Goal: Information Seeking & Learning: Check status

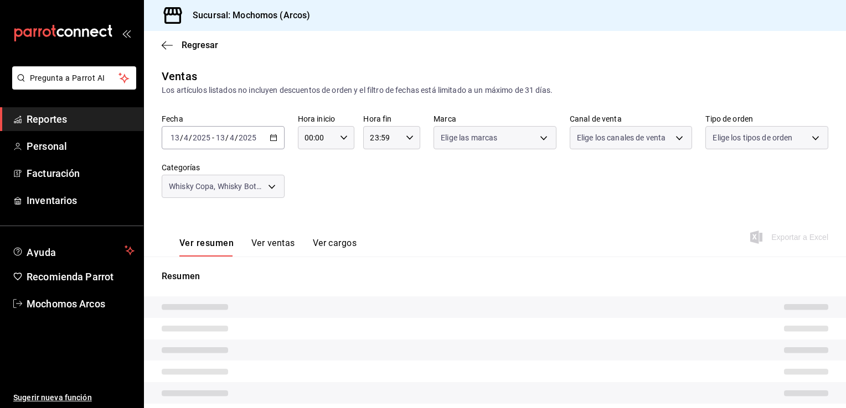
type input "78dcea9d-0226-4a72-8dbe-4ec0b47d6941,3e6ec714-4274-4da9-9c3c-efaa5a45eb4d,3615b…"
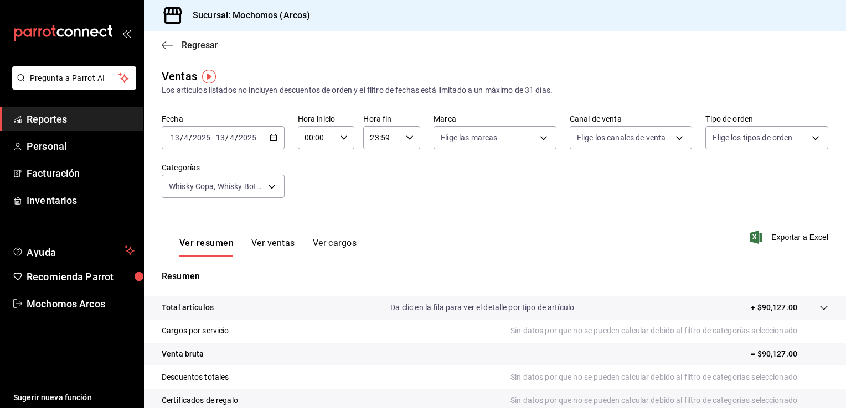
click at [163, 45] on icon "button" at bounding box center [167, 45] width 11 height 10
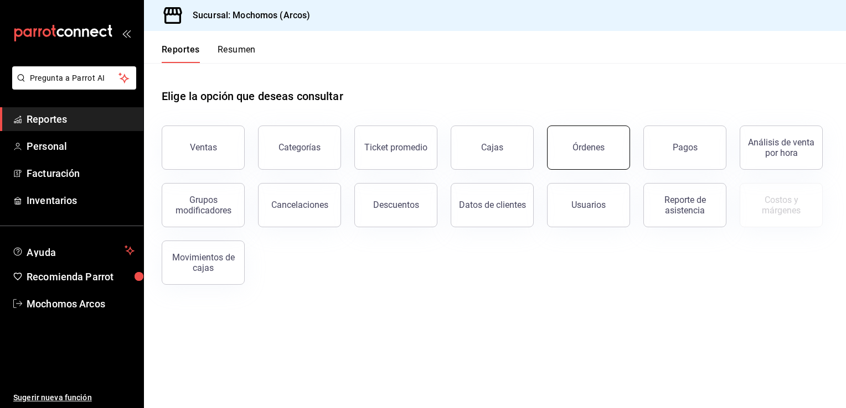
click at [573, 151] on div "Órdenes" at bounding box center [588, 147] width 32 height 11
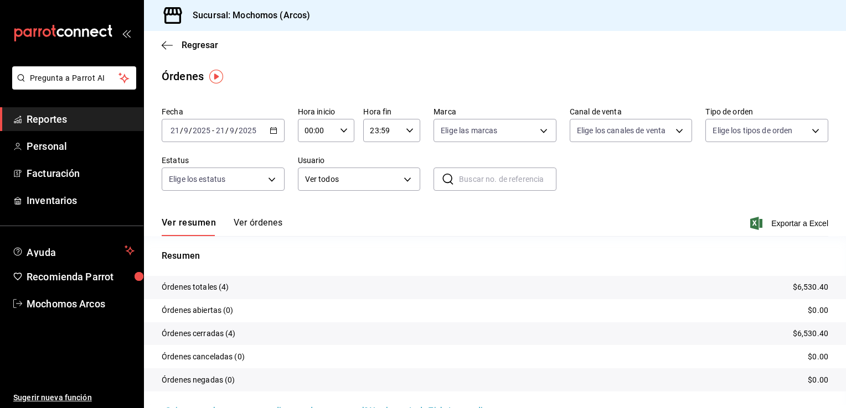
click at [271, 131] on icon "button" at bounding box center [274, 131] width 8 height 8
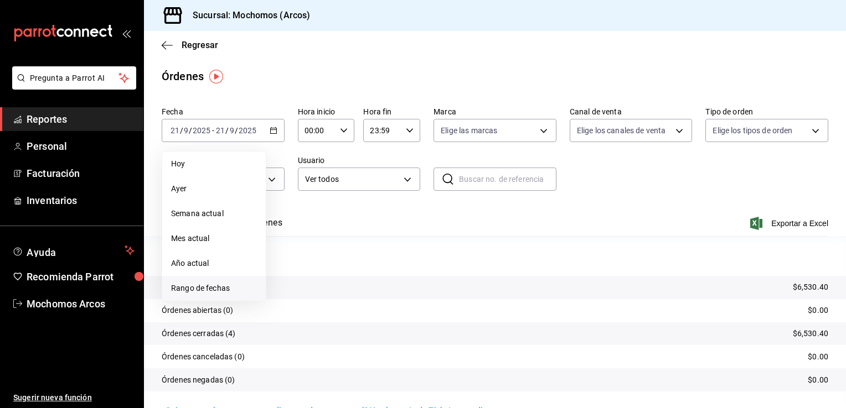
click at [203, 288] on span "Rango de fechas" at bounding box center [214, 289] width 86 height 12
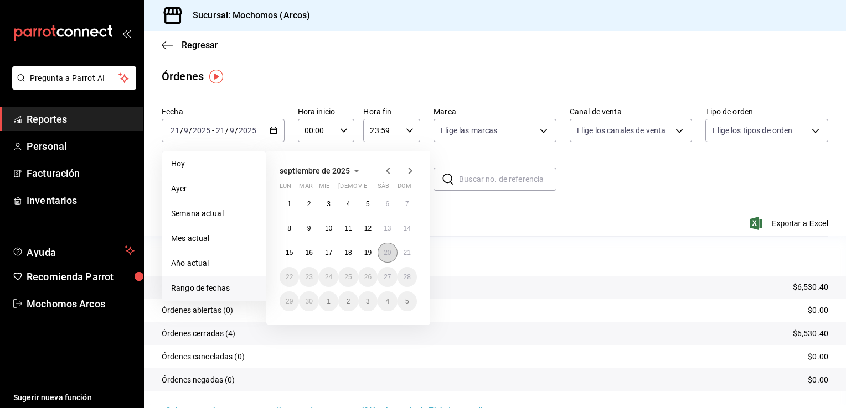
click at [384, 253] on abbr "20" at bounding box center [387, 253] width 7 height 8
click at [402, 252] on button "21" at bounding box center [406, 253] width 19 height 20
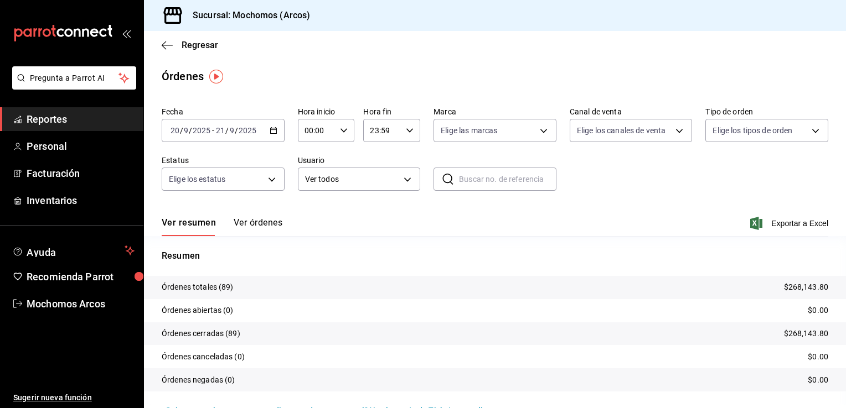
click at [343, 132] on icon "button" at bounding box center [344, 131] width 8 height 8
click at [310, 180] on span "05" at bounding box center [310, 181] width 11 height 9
type input "05:00"
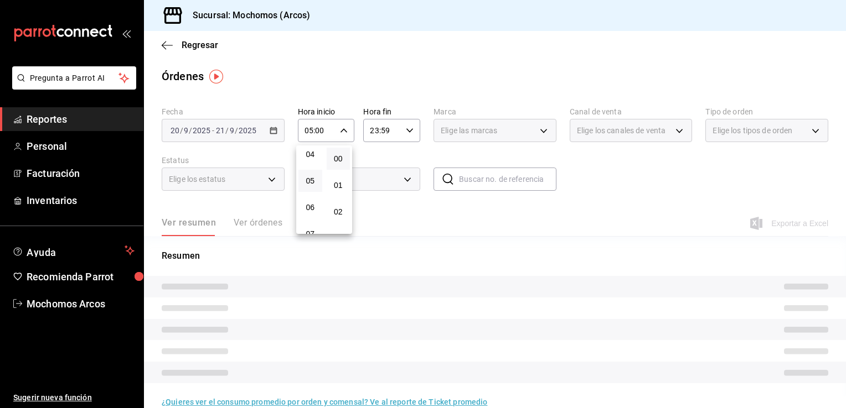
click at [407, 127] on div at bounding box center [423, 204] width 846 height 408
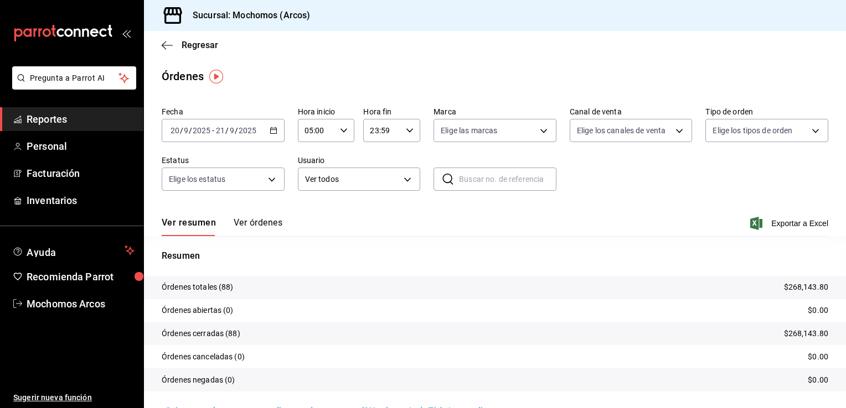
click at [406, 130] on icon "button" at bounding box center [410, 131] width 8 height 8
click at [400, 174] on button "57" at bounding box center [403, 168] width 24 height 22
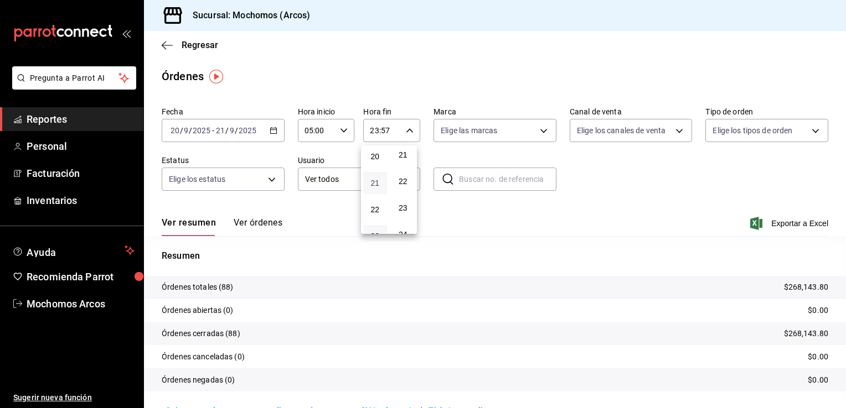
click at [375, 188] on span "21" at bounding box center [375, 183] width 11 height 9
type input "21:57"
click at [664, 200] on div at bounding box center [423, 204] width 846 height 408
click at [750, 222] on icon "button" at bounding box center [756, 223] width 12 height 13
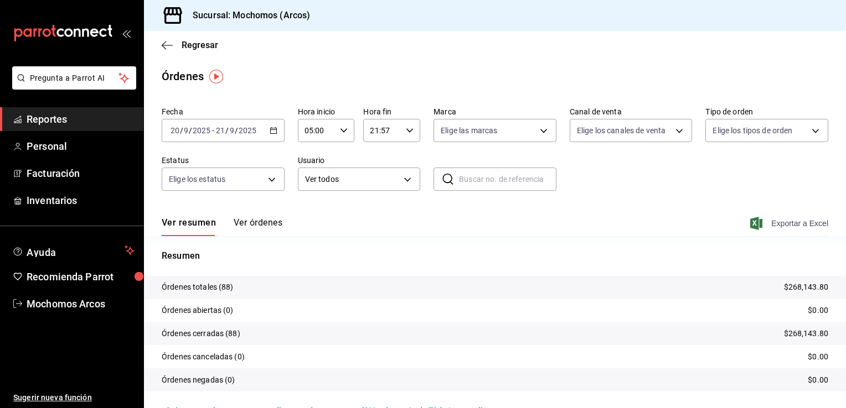
click at [483, 183] on input "text" at bounding box center [507, 179] width 97 height 22
click at [405, 180] on body "Pregunta a Parrot AI Reportes Personal Facturación Inventarios Ayuda Recomienda…" at bounding box center [423, 204] width 846 height 408
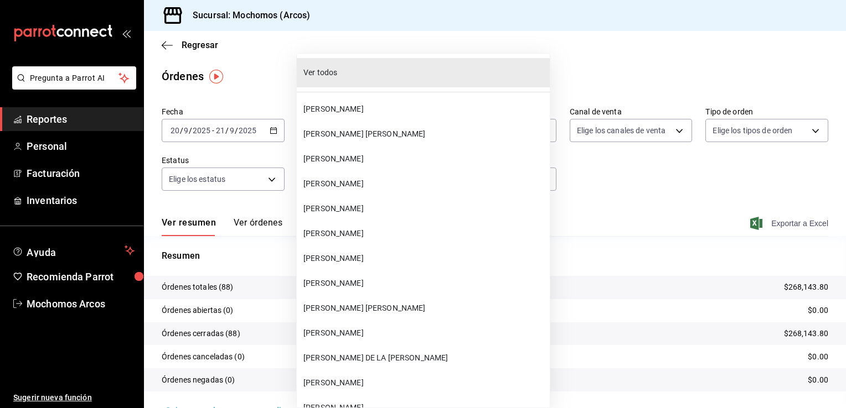
click at [516, 179] on div at bounding box center [423, 204] width 846 height 408
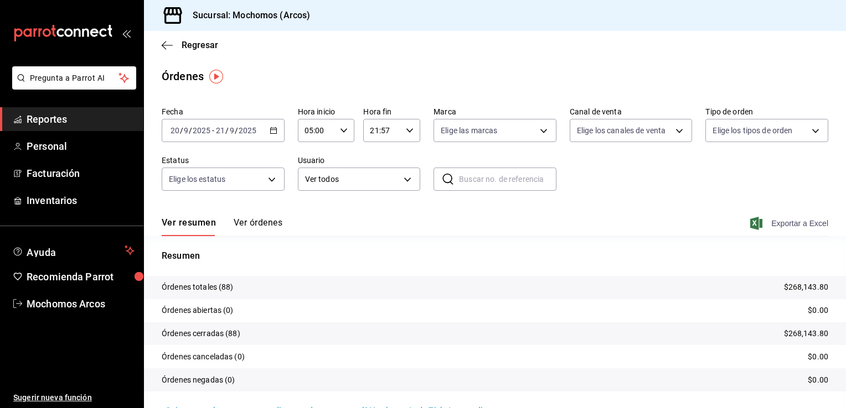
click at [463, 179] on input "text" at bounding box center [507, 179] width 97 height 22
type input "MIGUEL"
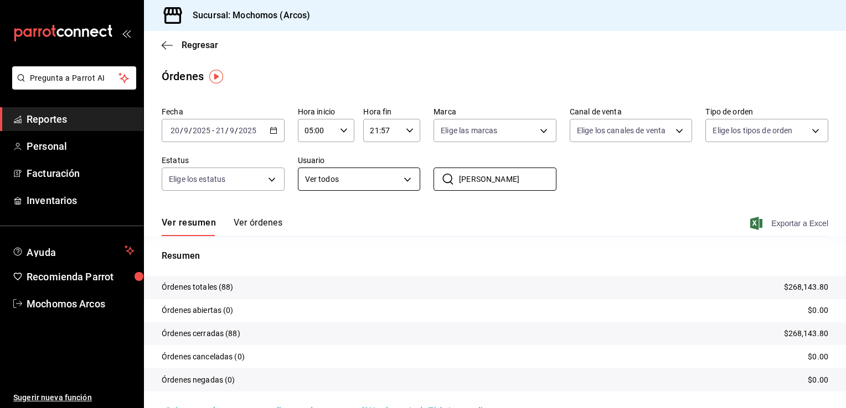
click at [403, 180] on body "Pregunta a Parrot AI Reportes Personal Facturación Inventarios Ayuda Recomienda…" at bounding box center [423, 204] width 846 height 408
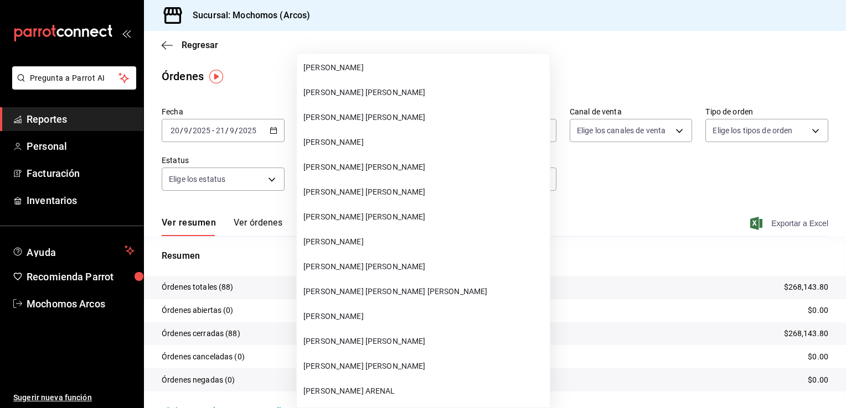
scroll to position [31044, 0]
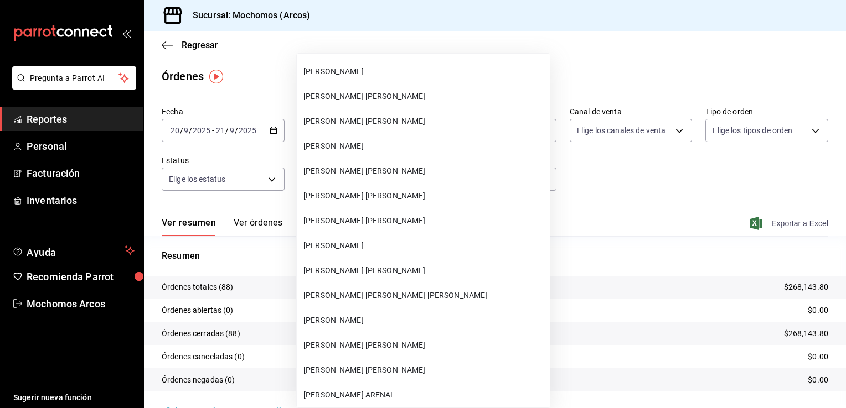
click at [396, 171] on span "MIGUEL ANGEL LINARES FORTINO" at bounding box center [424, 171] width 242 height 12
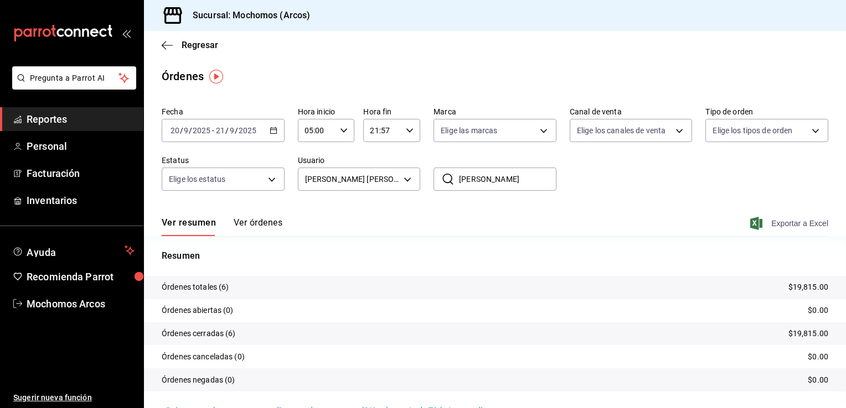
click at [750, 221] on icon "button" at bounding box center [756, 223] width 12 height 13
click at [403, 176] on body "Pregunta a Parrot AI Reportes Personal Facturación Inventarios Ayuda Recomienda…" at bounding box center [423, 204] width 846 height 408
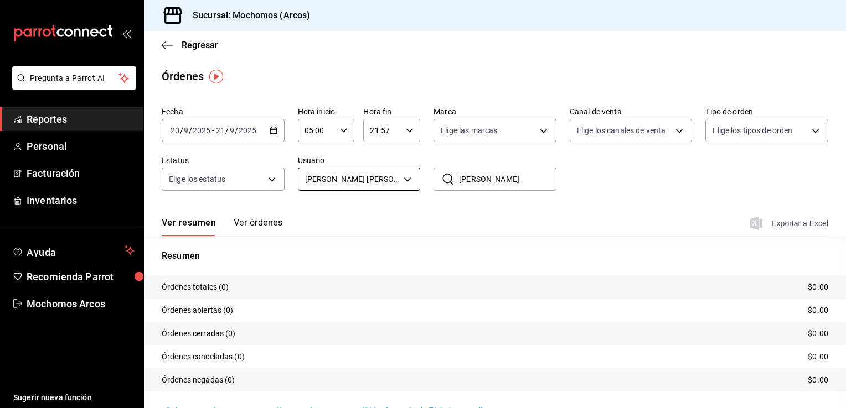
click at [405, 180] on body "Pregunta a Parrot AI Reportes Personal Facturación Inventarios Ayuda Recomienda…" at bounding box center [423, 204] width 846 height 408
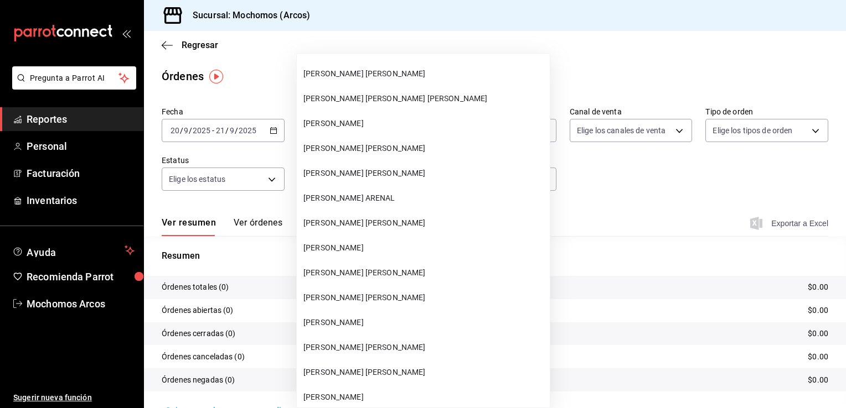
scroll to position [31256, 0]
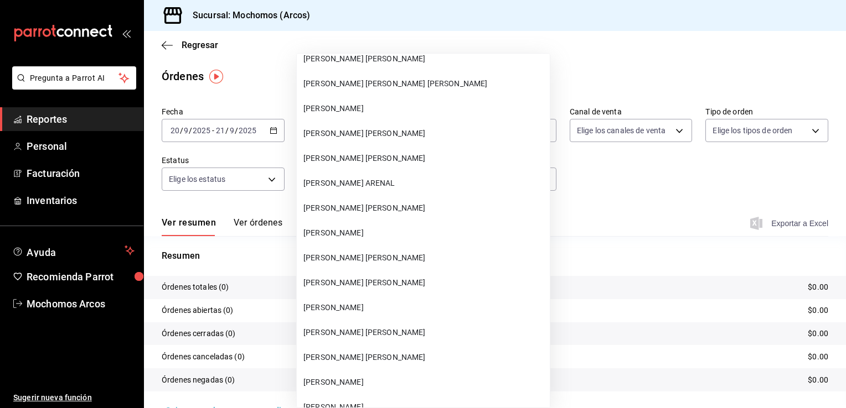
click at [358, 333] on span "JESUS ALEJANDRO RODRIGUEZ ESPINOSA" at bounding box center [424, 333] width 242 height 12
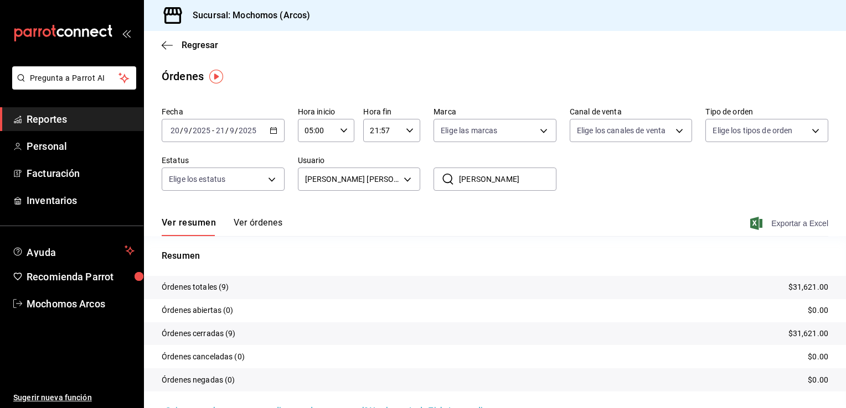
click at [750, 227] on icon "button" at bounding box center [756, 223] width 12 height 13
click at [402, 179] on body "Pregunta a Parrot AI Reportes Personal Facturación Inventarios Ayuda Recomienda…" at bounding box center [423, 204] width 846 height 408
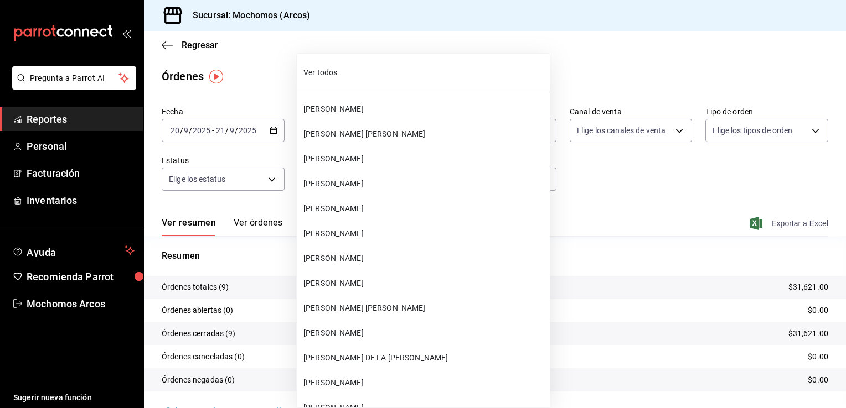
scroll to position [31358, 0]
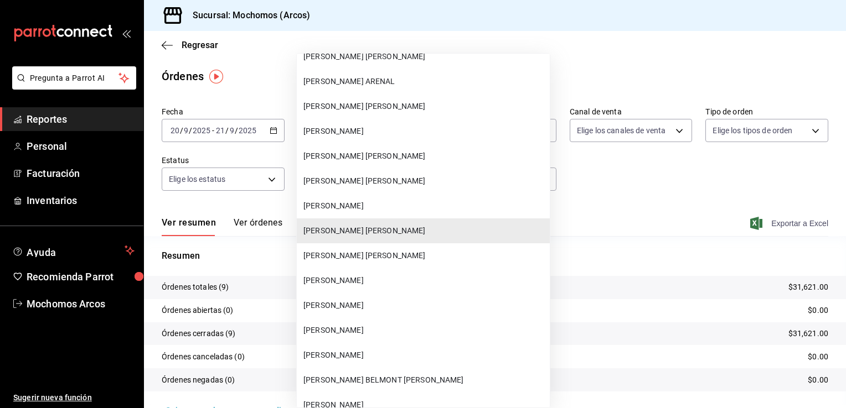
click at [358, 332] on span "JAZMIN FRANCO CRUZ" at bounding box center [424, 331] width 242 height 12
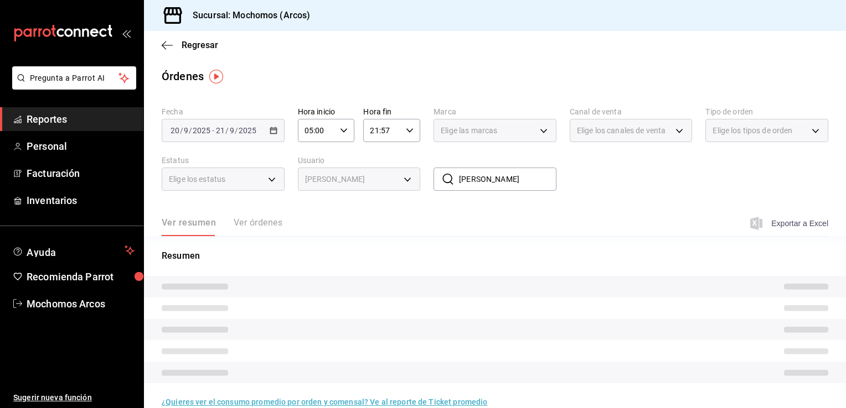
type input "ac71d607-51ac-4bb6-83b6-becd19c6bc9e"
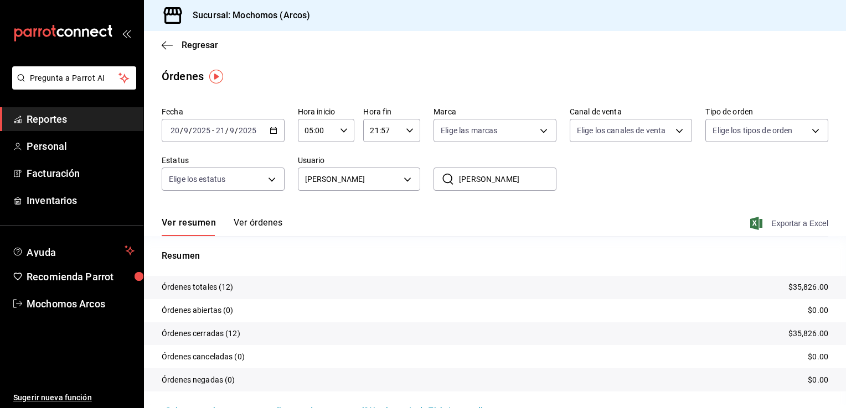
click at [750, 220] on icon "button" at bounding box center [756, 223] width 12 height 13
